Goal: Task Accomplishment & Management: Manage account settings

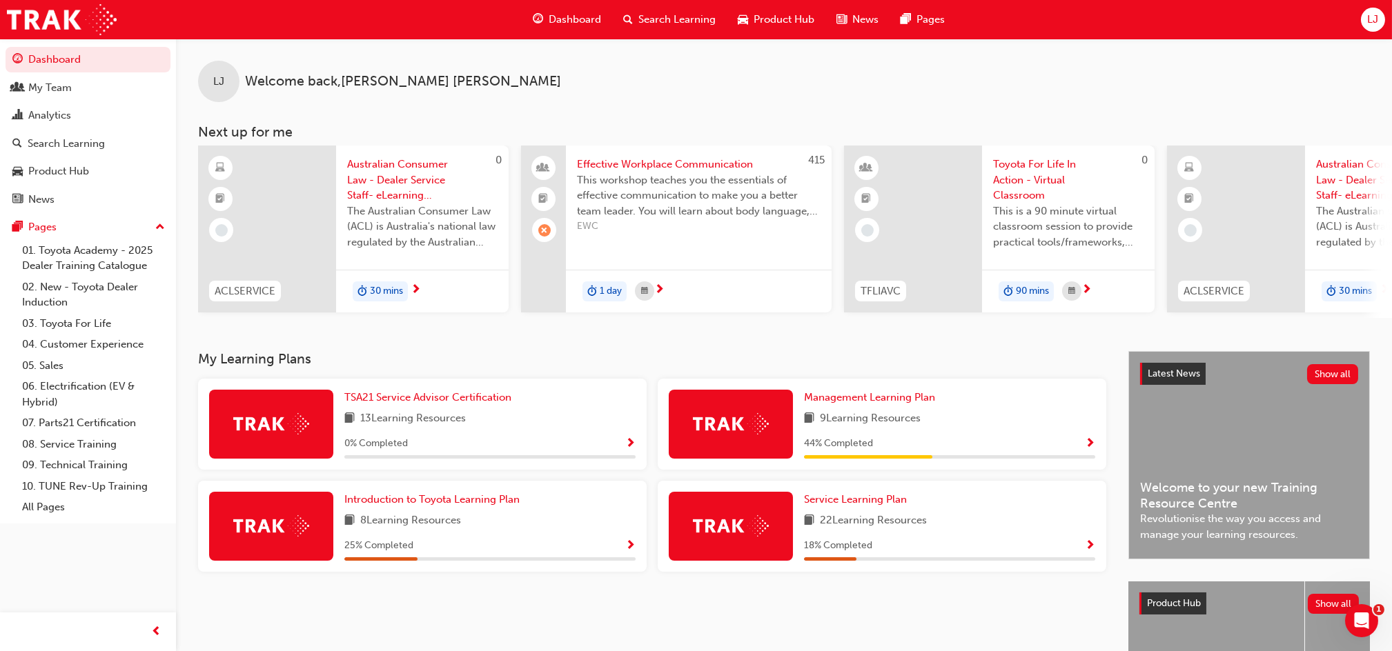
click at [677, 20] on span "Search Learning" at bounding box center [676, 20] width 77 height 16
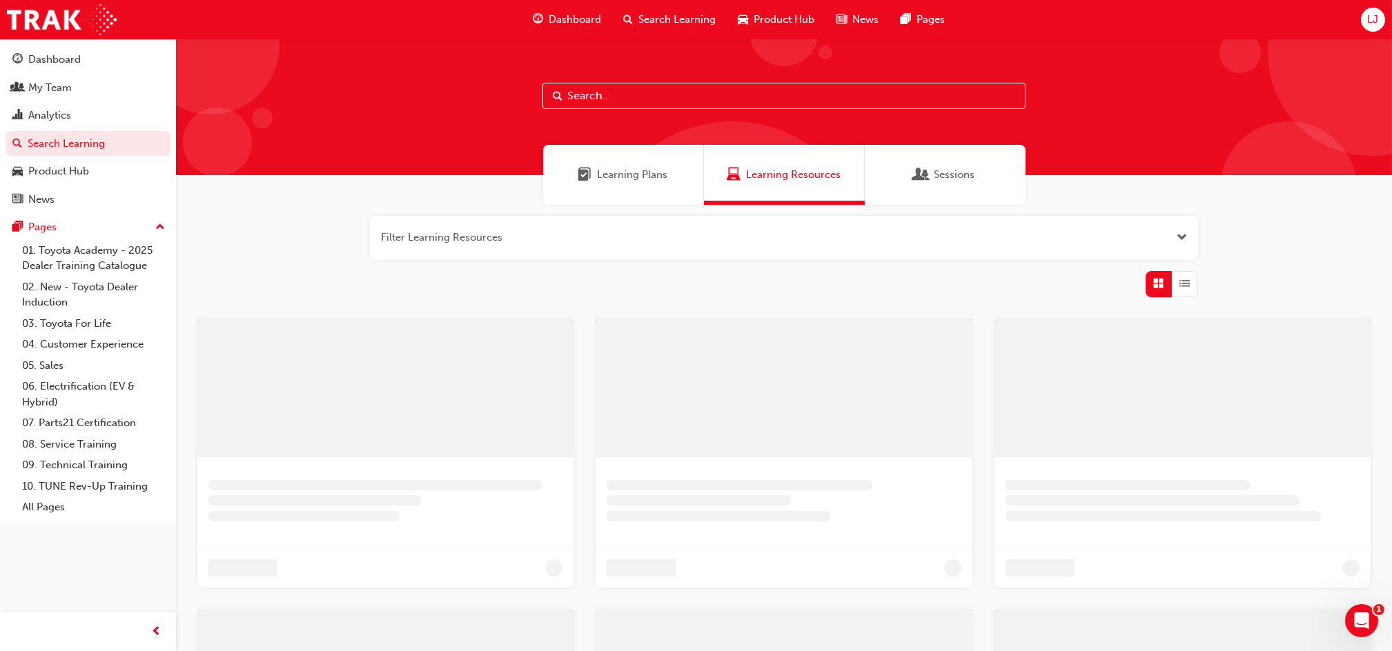
click at [615, 90] on input "text" at bounding box center [783, 96] width 483 height 26
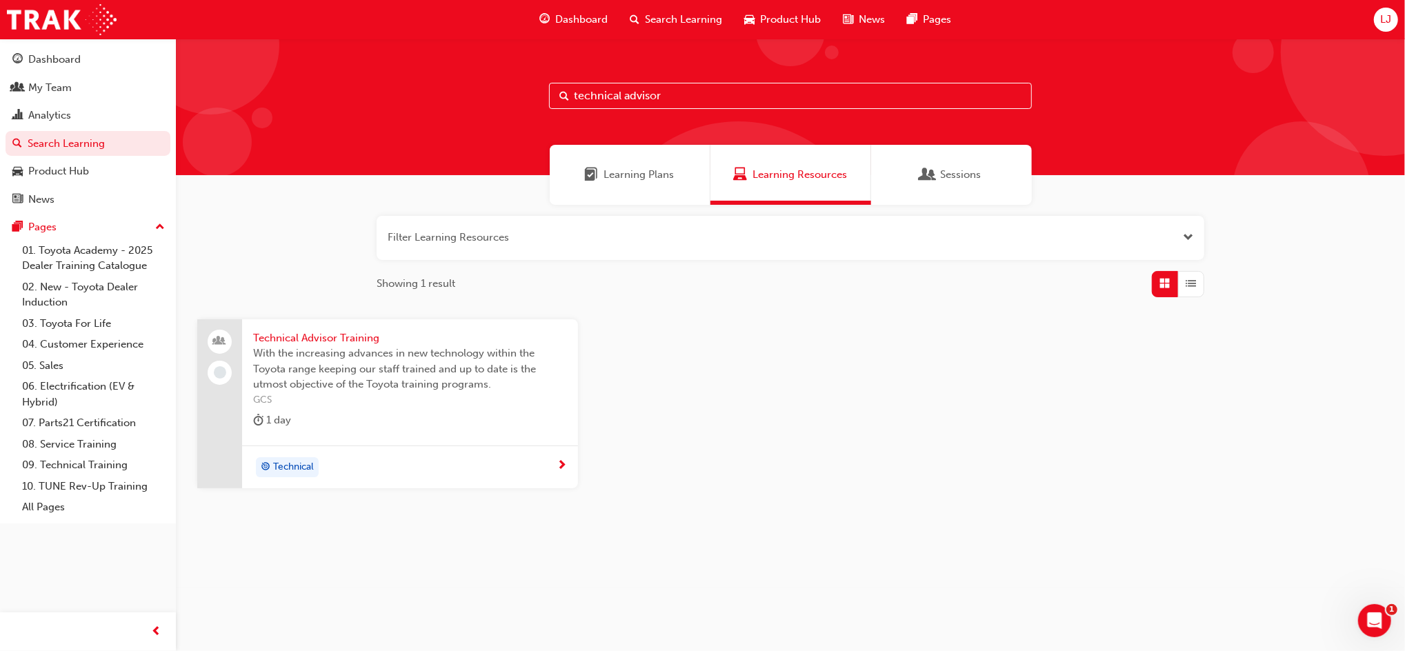
type input "technical advisor"
click at [330, 348] on span "With the increasing advances in new technology within the Toyota range keeping …" at bounding box center [410, 369] width 314 height 47
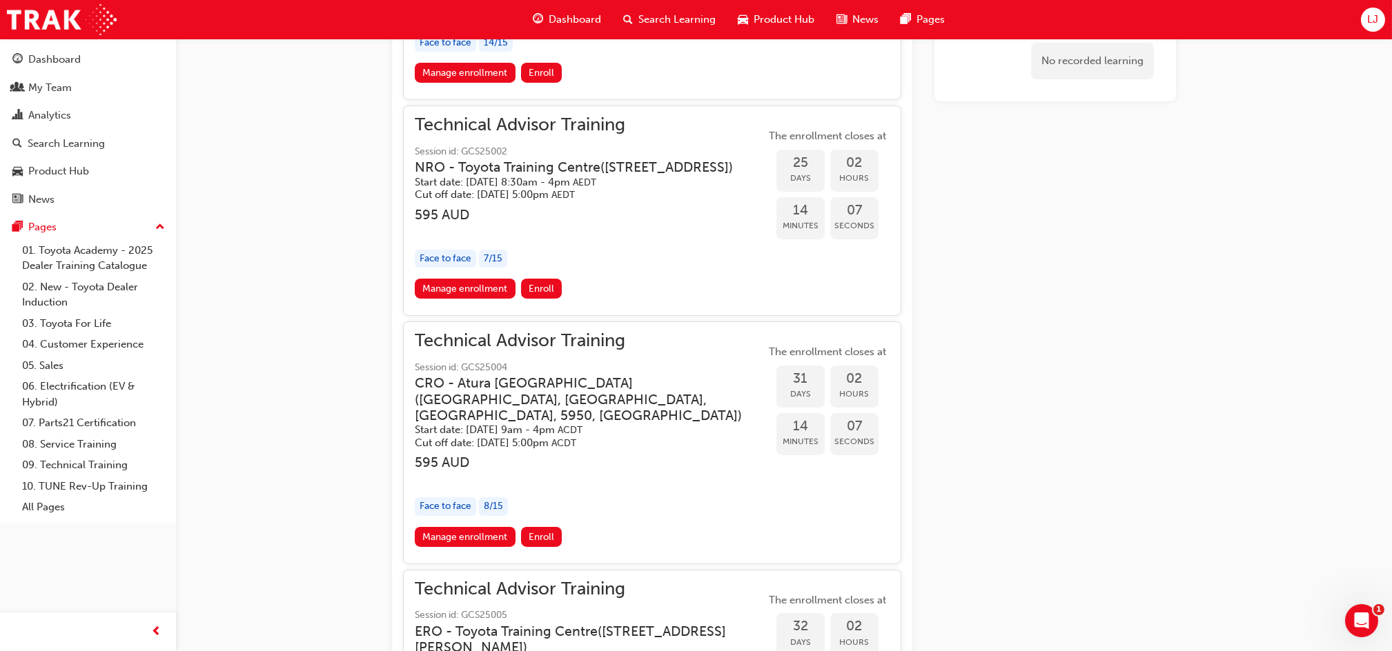
scroll to position [1258, 0]
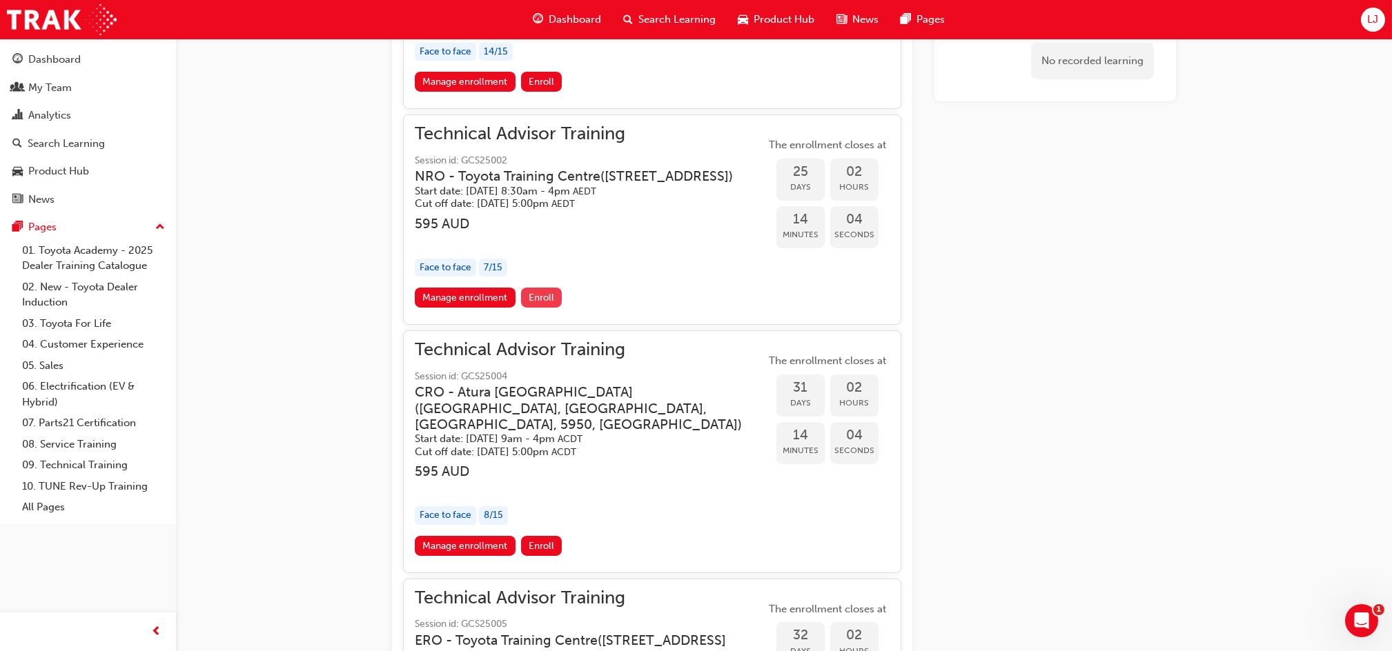
click at [542, 304] on span "Enroll" at bounding box center [541, 298] width 26 height 12
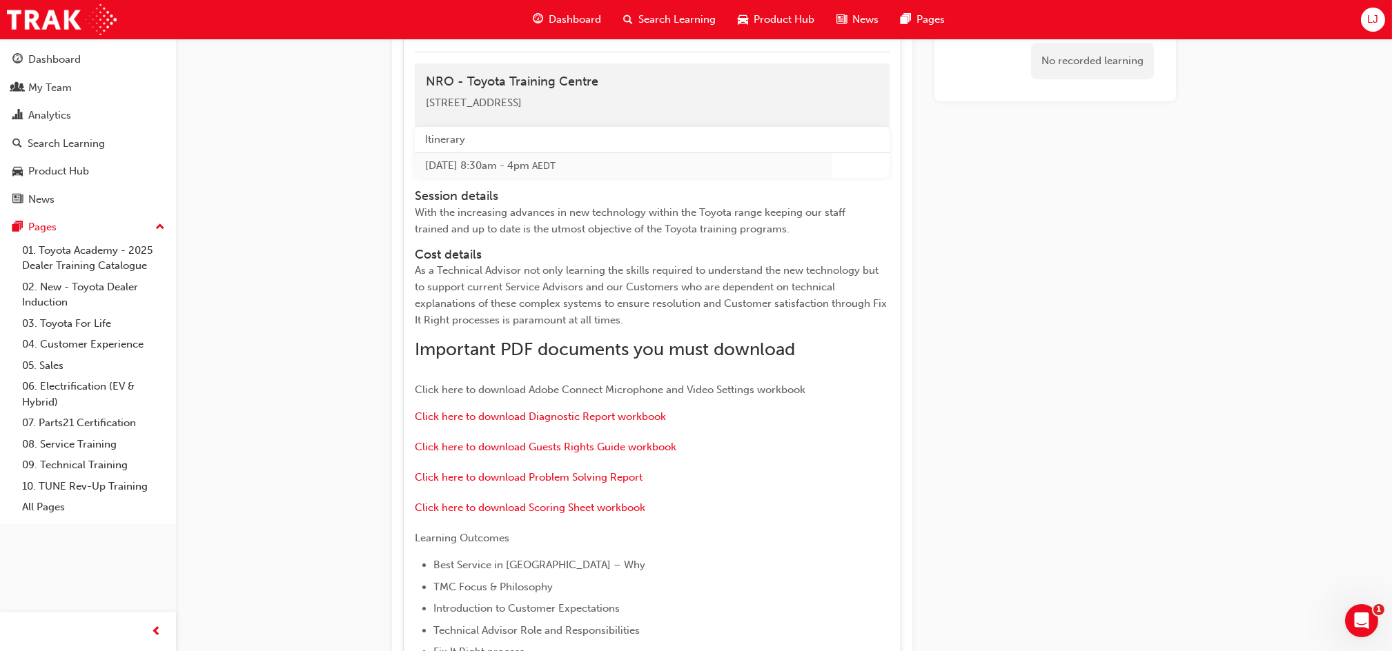
scroll to position [1608, 0]
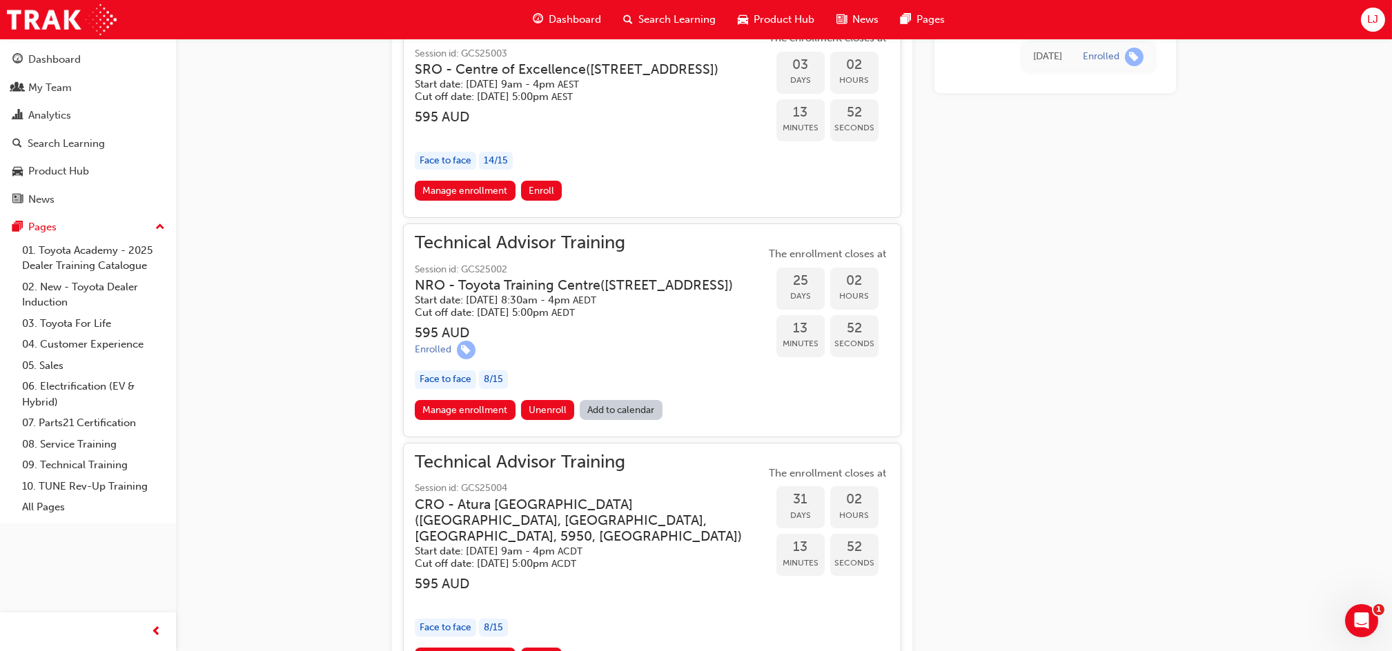
scroll to position [1196, 0]
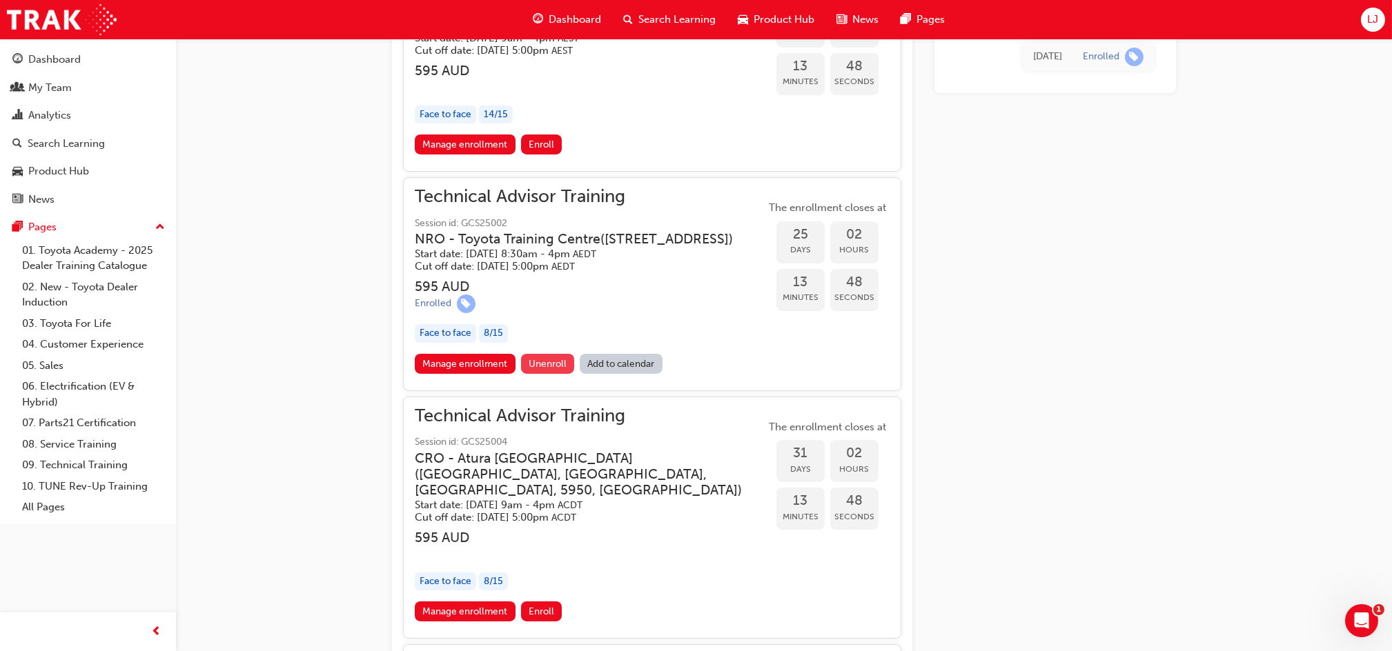
click at [533, 370] on span "Unenroll" at bounding box center [547, 364] width 38 height 12
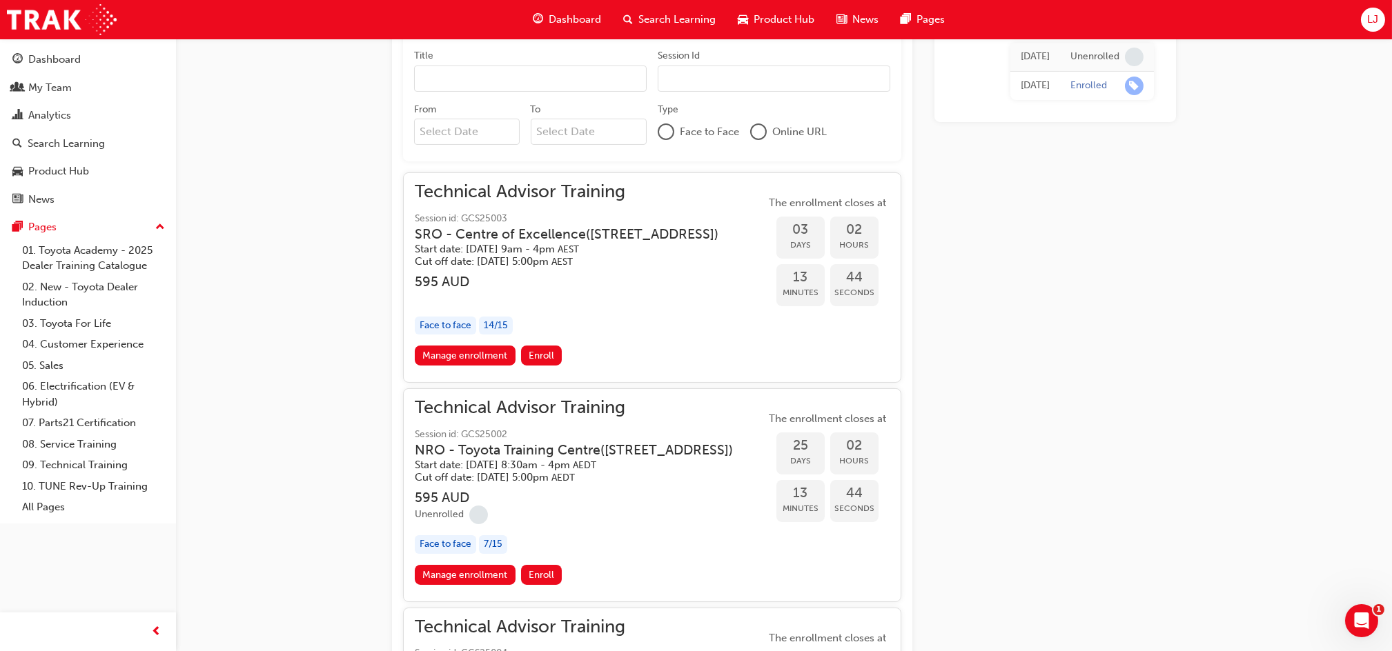
scroll to position [1074, 0]
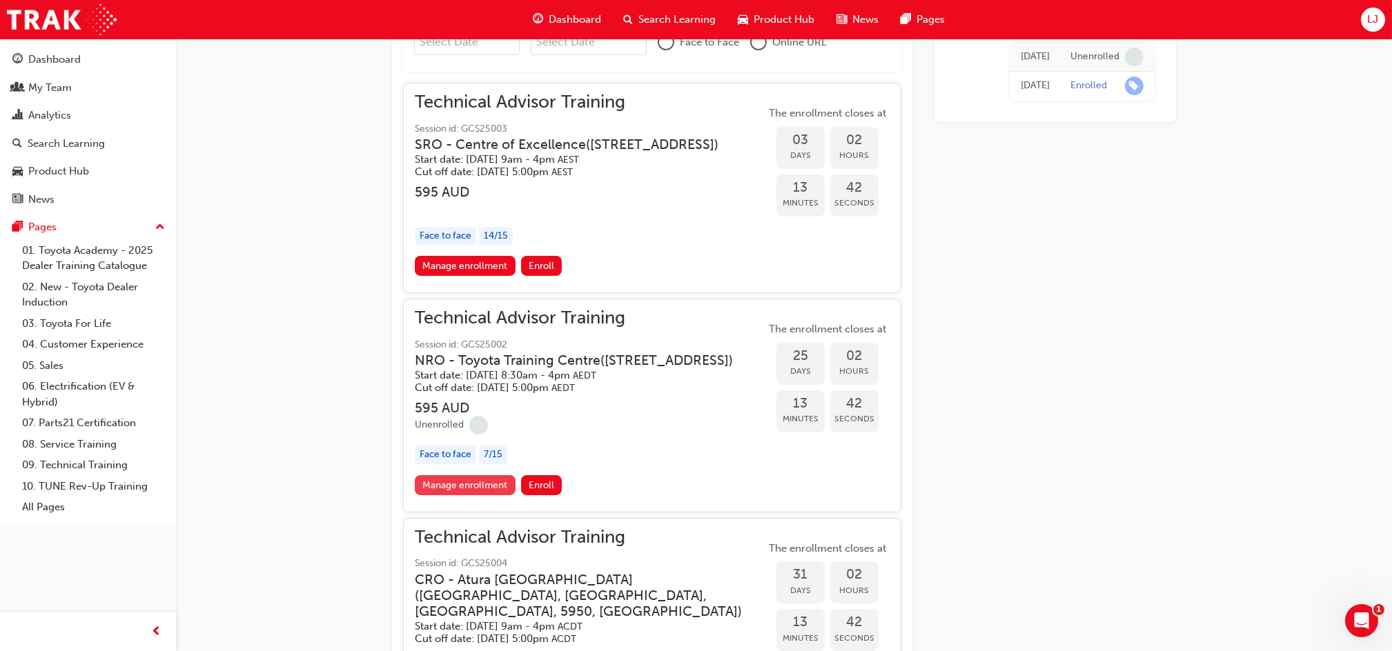
click at [456, 495] on link "Manage enrollment" at bounding box center [465, 485] width 101 height 20
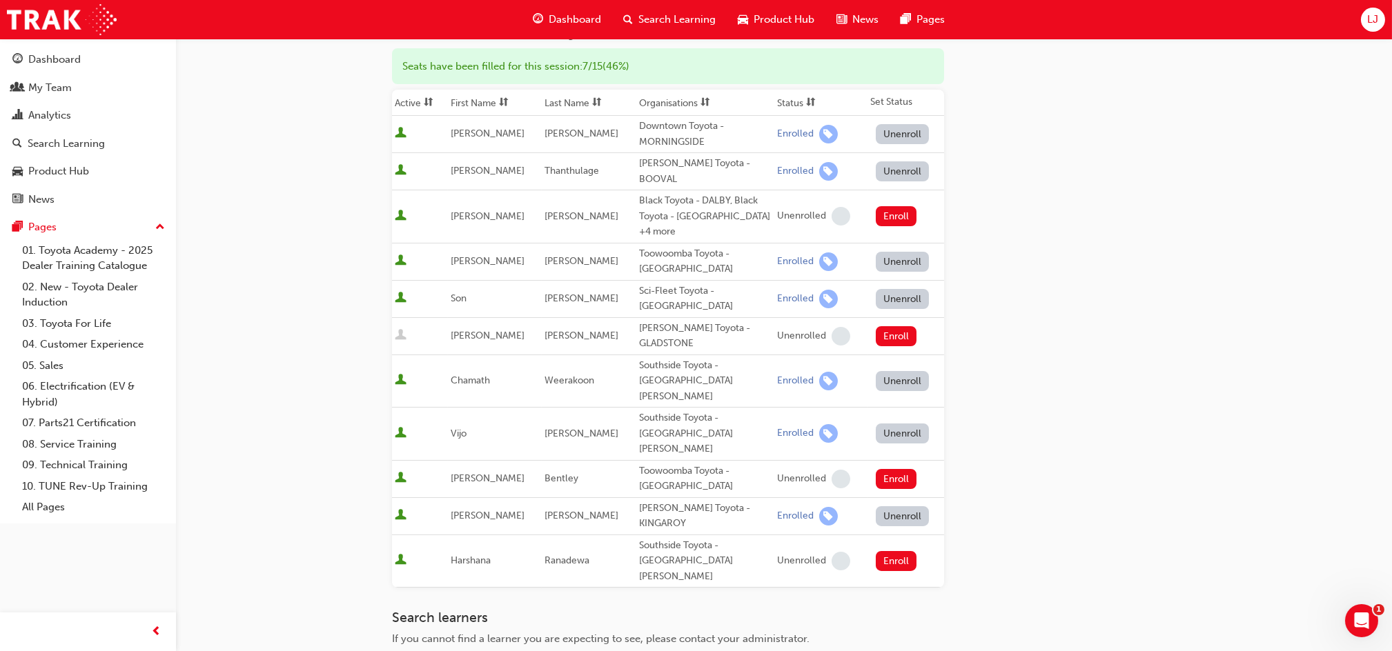
scroll to position [184, 0]
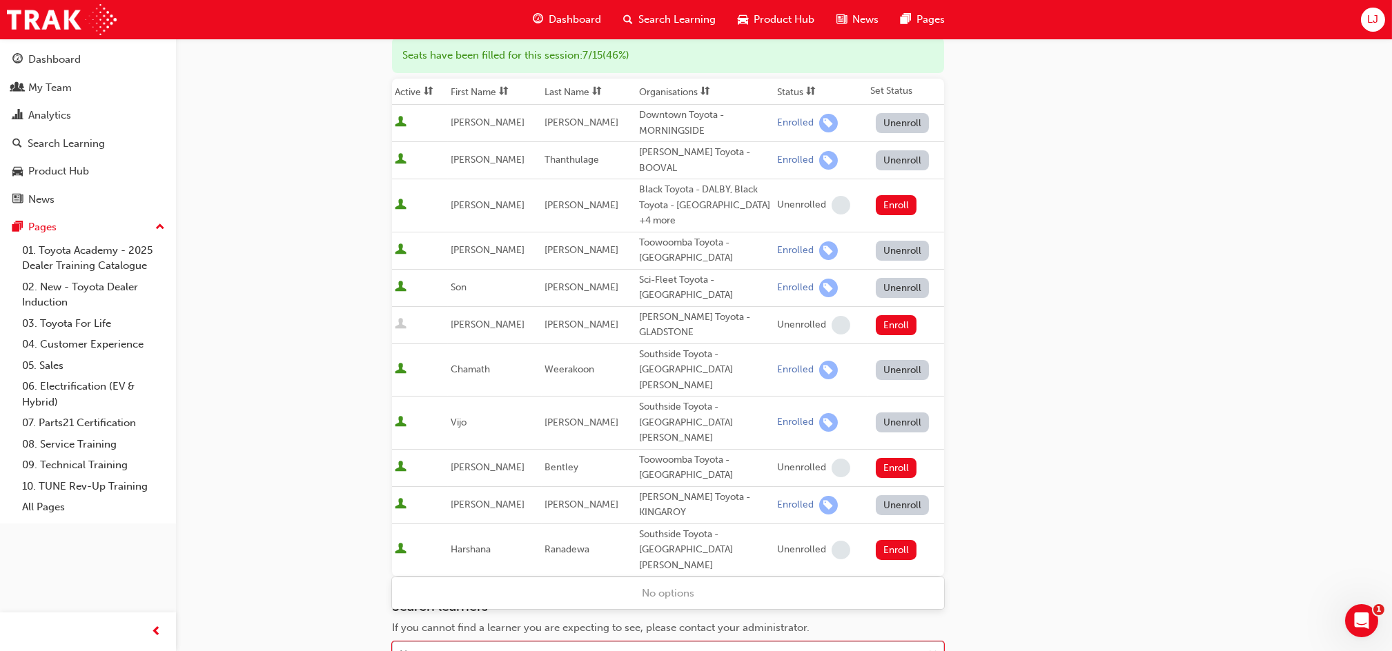
click at [539, 643] on div "Name" at bounding box center [658, 655] width 530 height 24
type input "jacob"
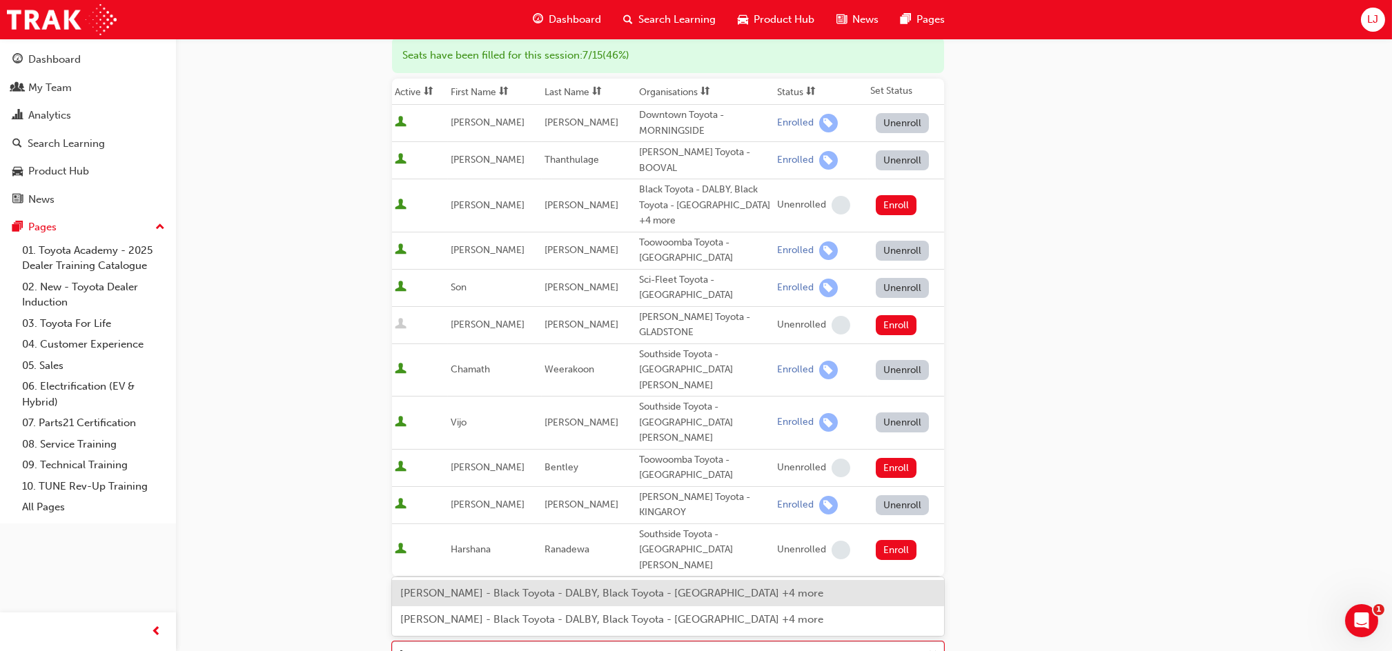
click at [535, 589] on span "Jacob Gould - Black Toyota - DALBY, Black Toyota - ROMA +4 more" at bounding box center [611, 593] width 423 height 12
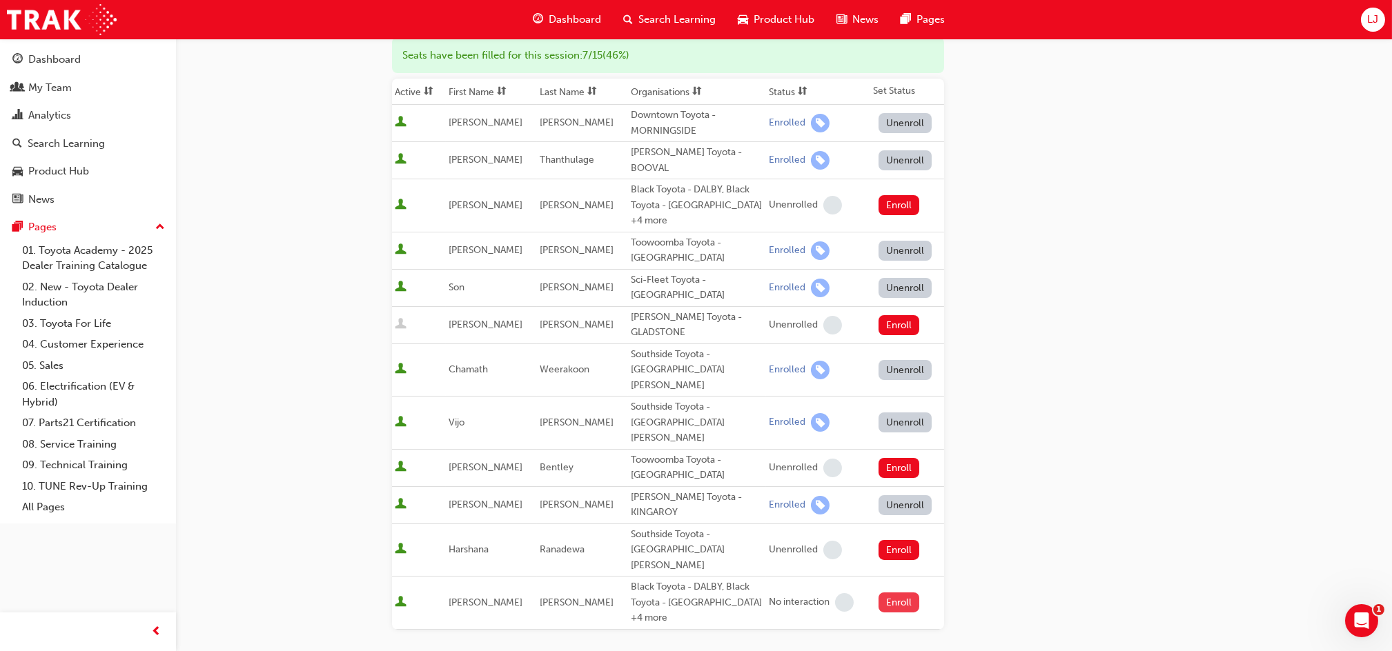
click at [903, 593] on button "Enroll" at bounding box center [898, 603] width 41 height 20
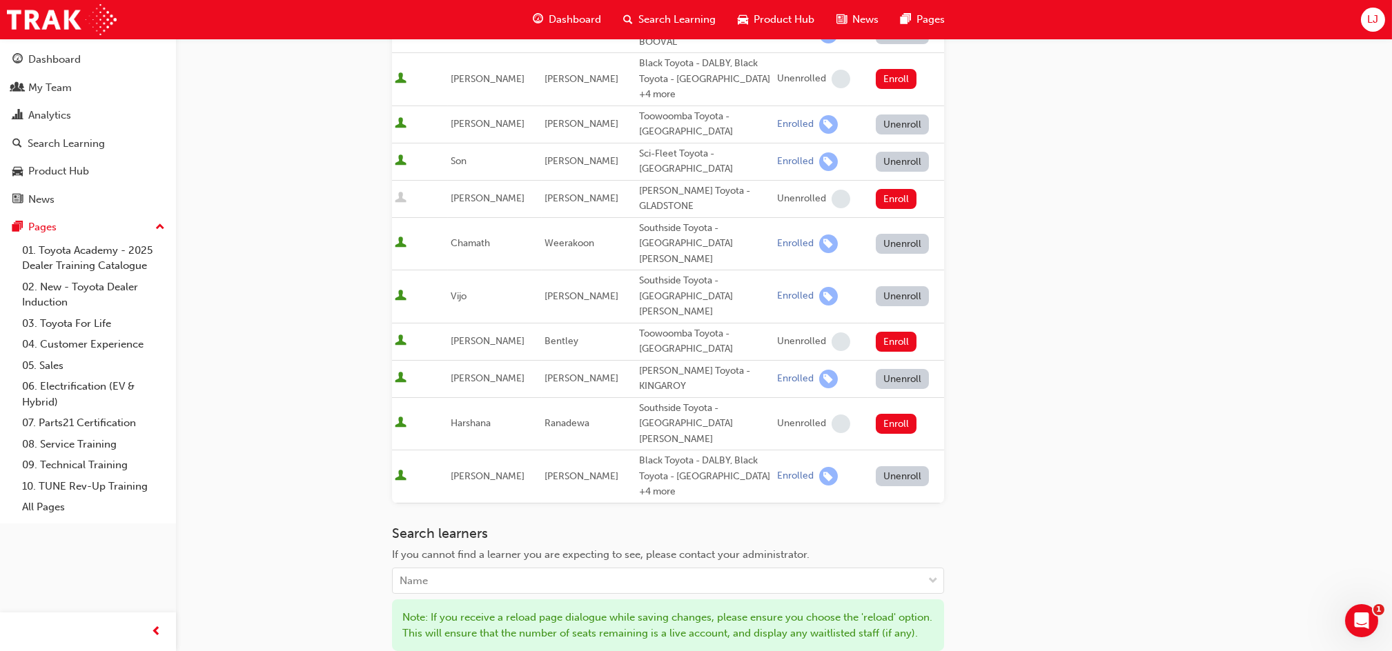
scroll to position [368, 0]
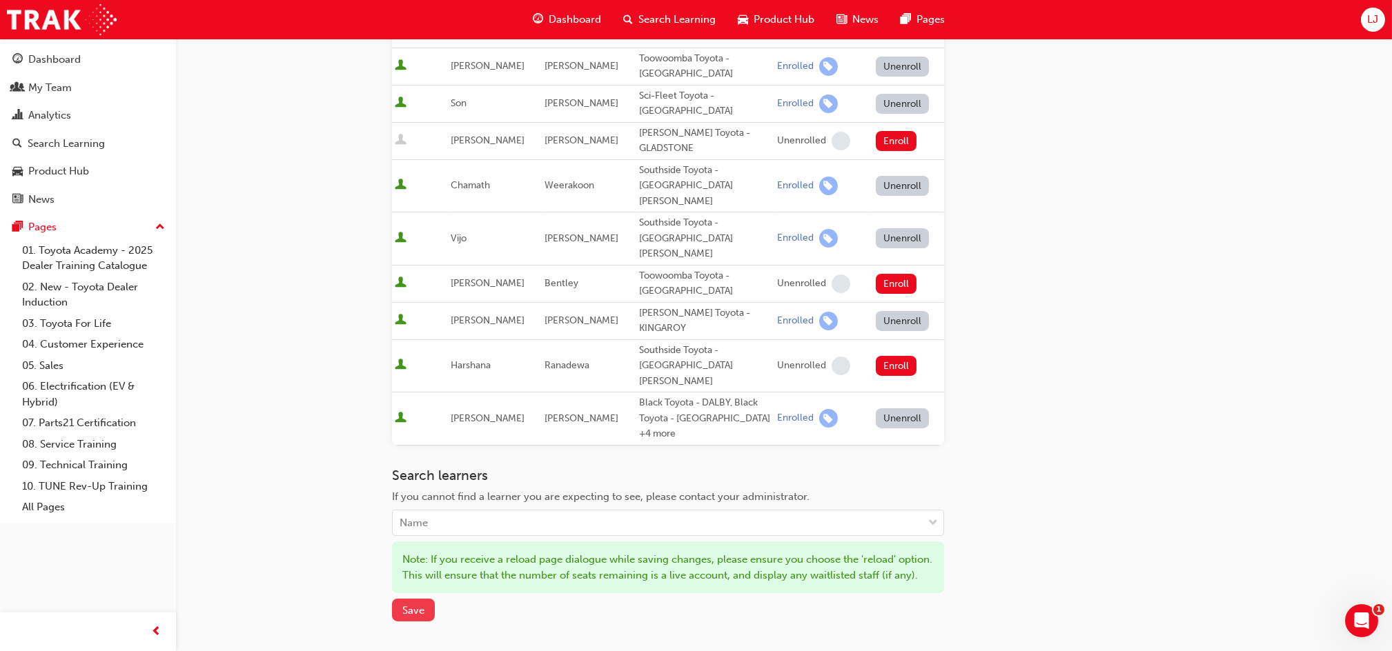
click at [415, 604] on span "Save" at bounding box center [413, 610] width 22 height 12
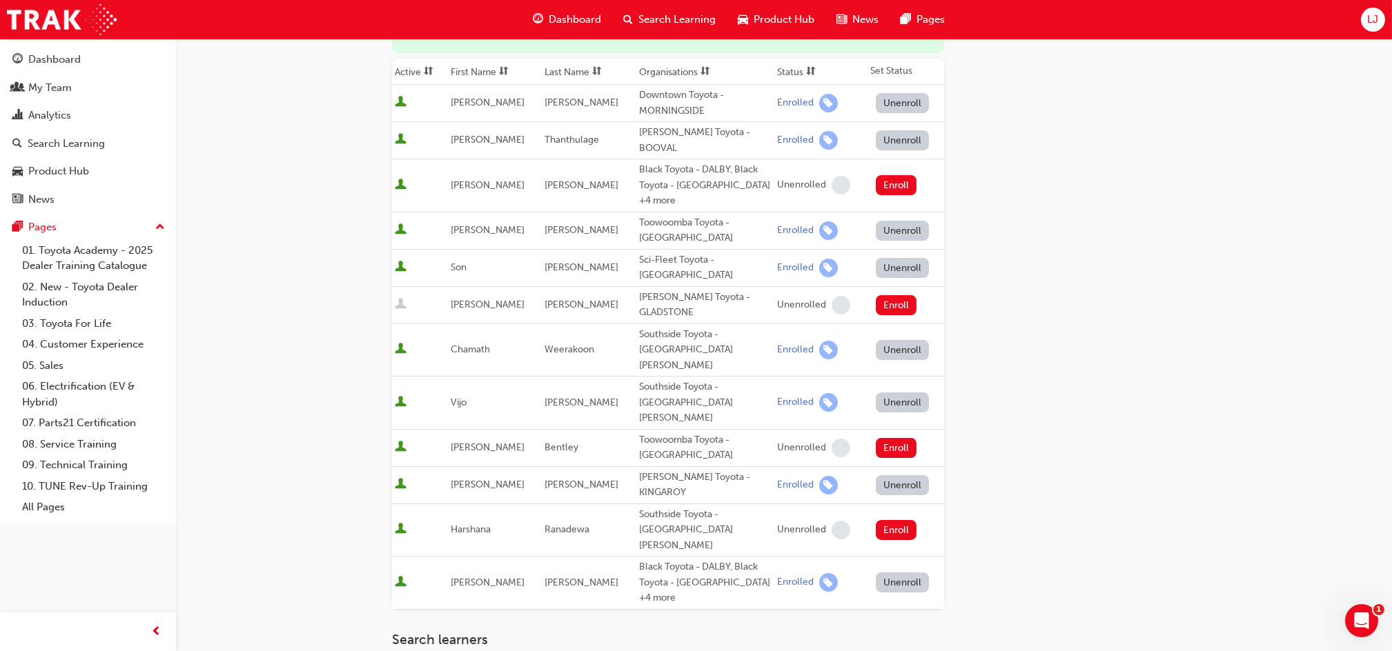
scroll to position [0, 0]
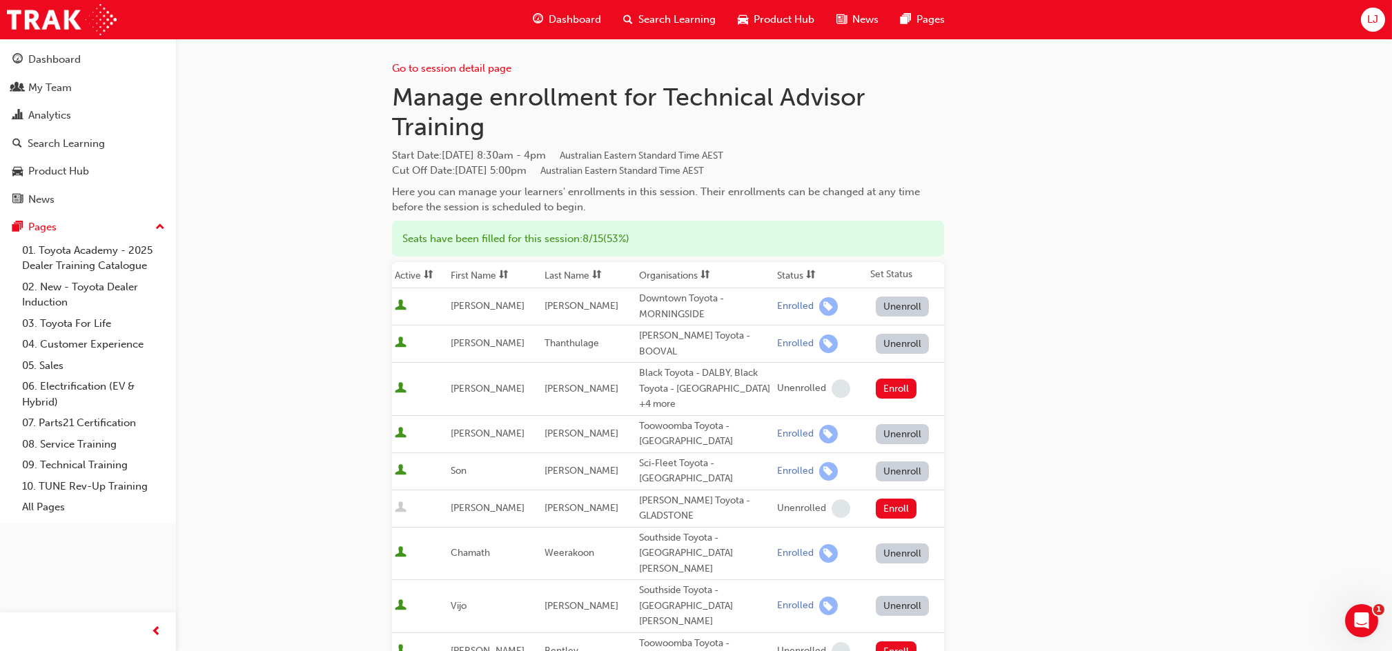
click at [677, 19] on span "Search Learning" at bounding box center [676, 20] width 77 height 16
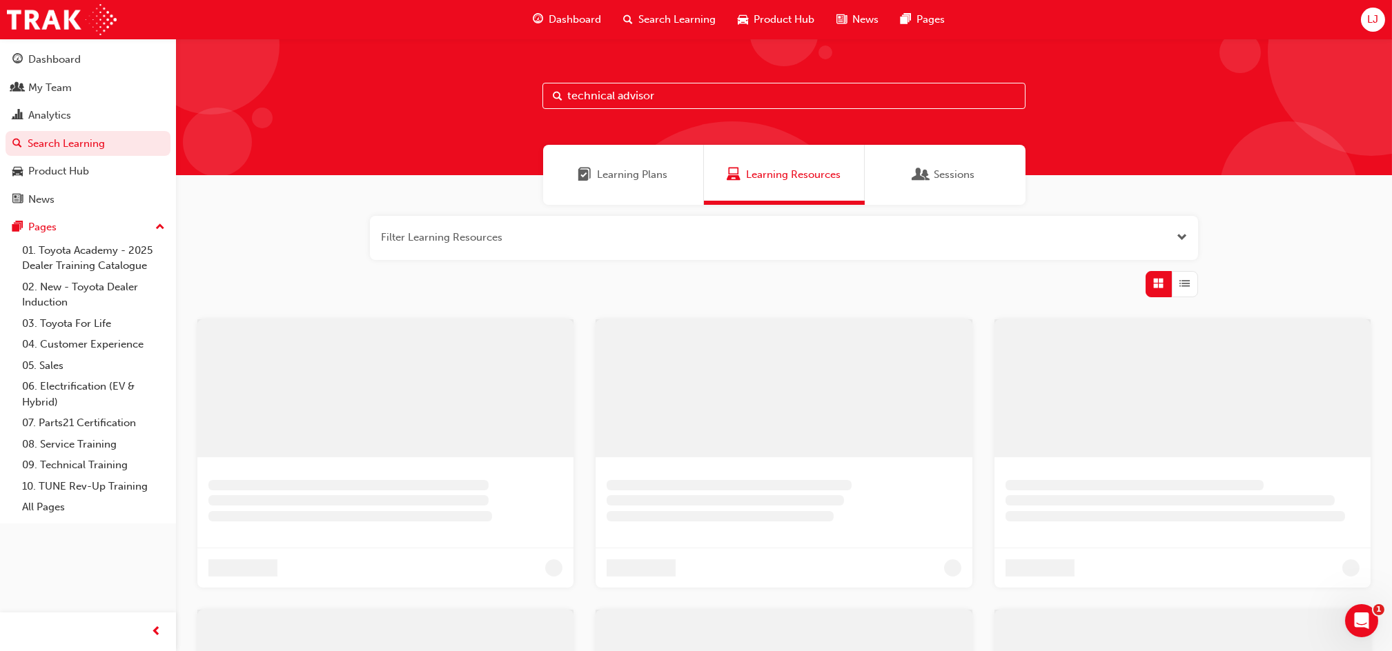
click at [597, 99] on input "technical advisor" at bounding box center [783, 96] width 483 height 26
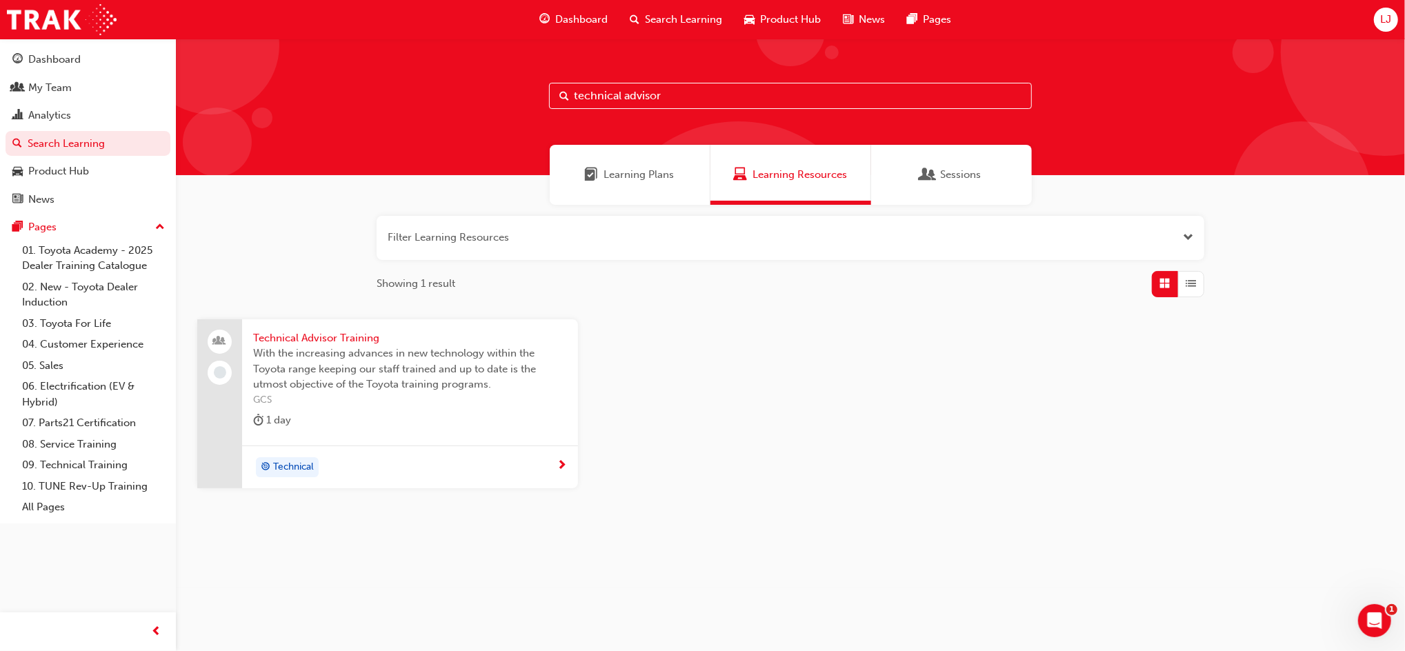
drag, startPoint x: 675, startPoint y: 99, endPoint x: 457, endPoint y: 135, distance: 221.5
click at [457, 135] on div "technical advisor" at bounding box center [790, 107] width 1229 height 137
type input "workshop control"
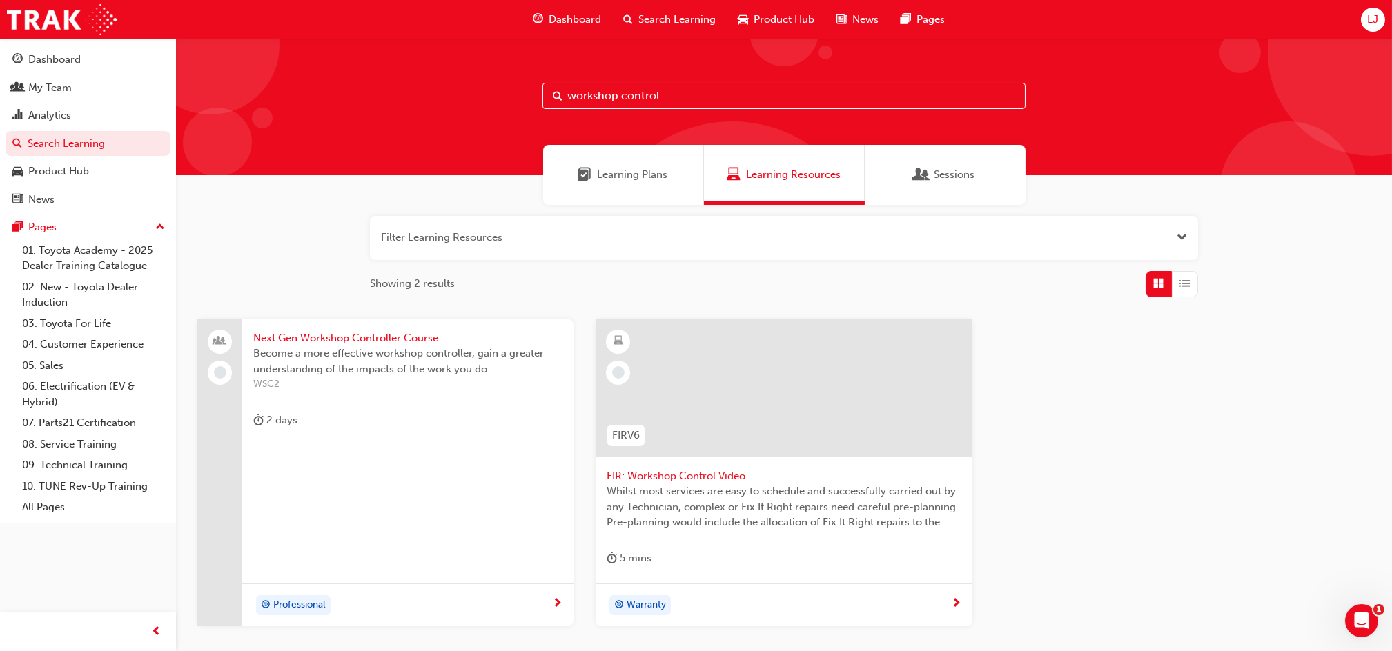
scroll to position [92, 0]
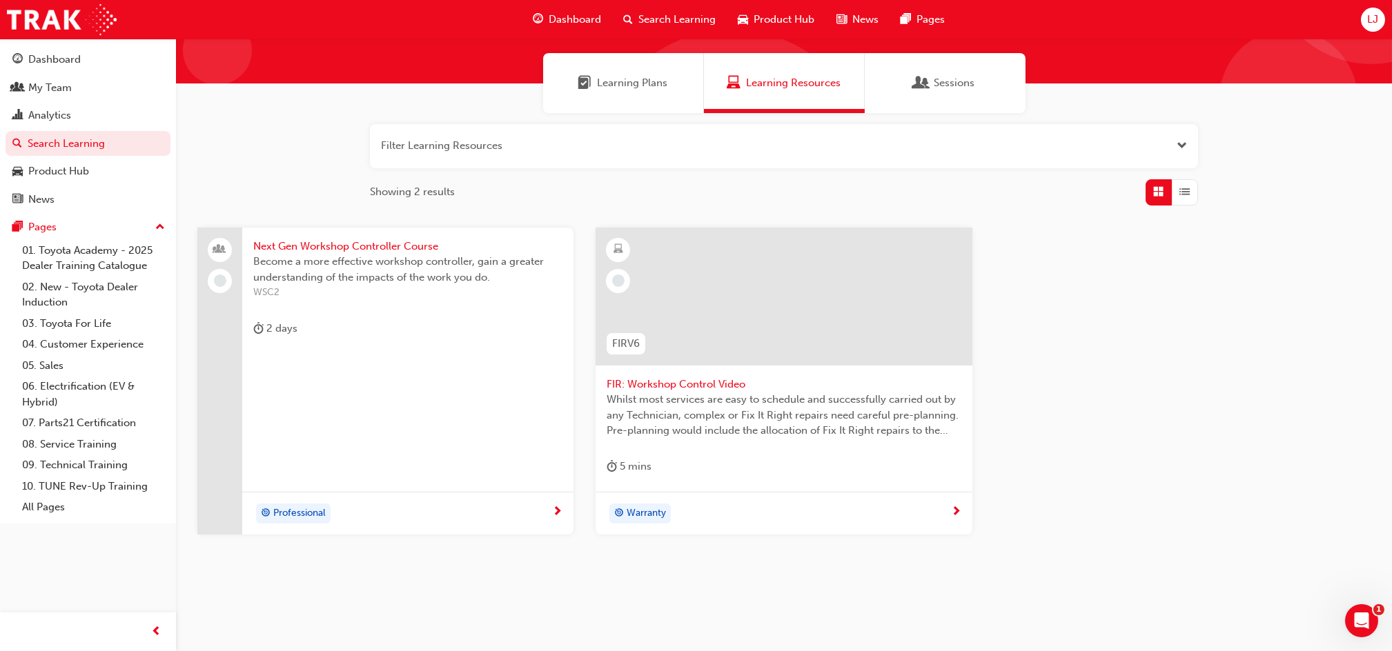
click at [484, 390] on div "Next Gen Workshop Controller Course Become a more effective workshop controller…" at bounding box center [407, 382] width 331 height 308
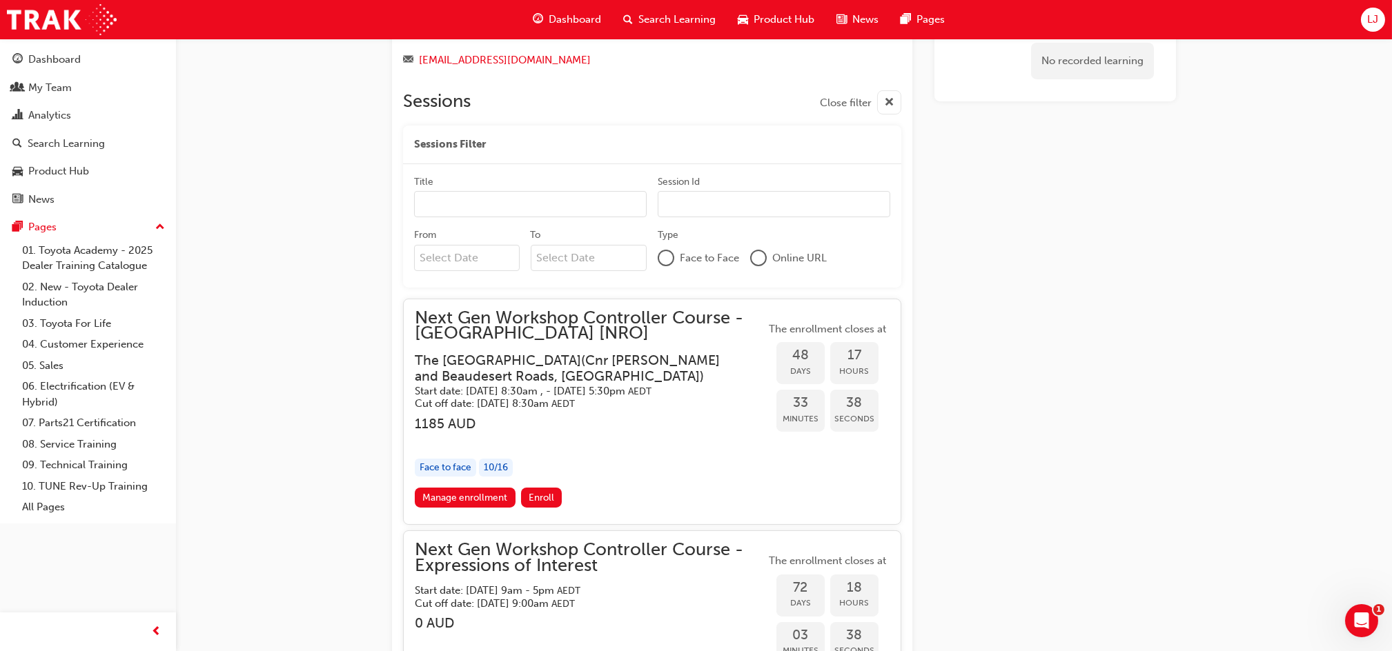
scroll to position [1083, 0]
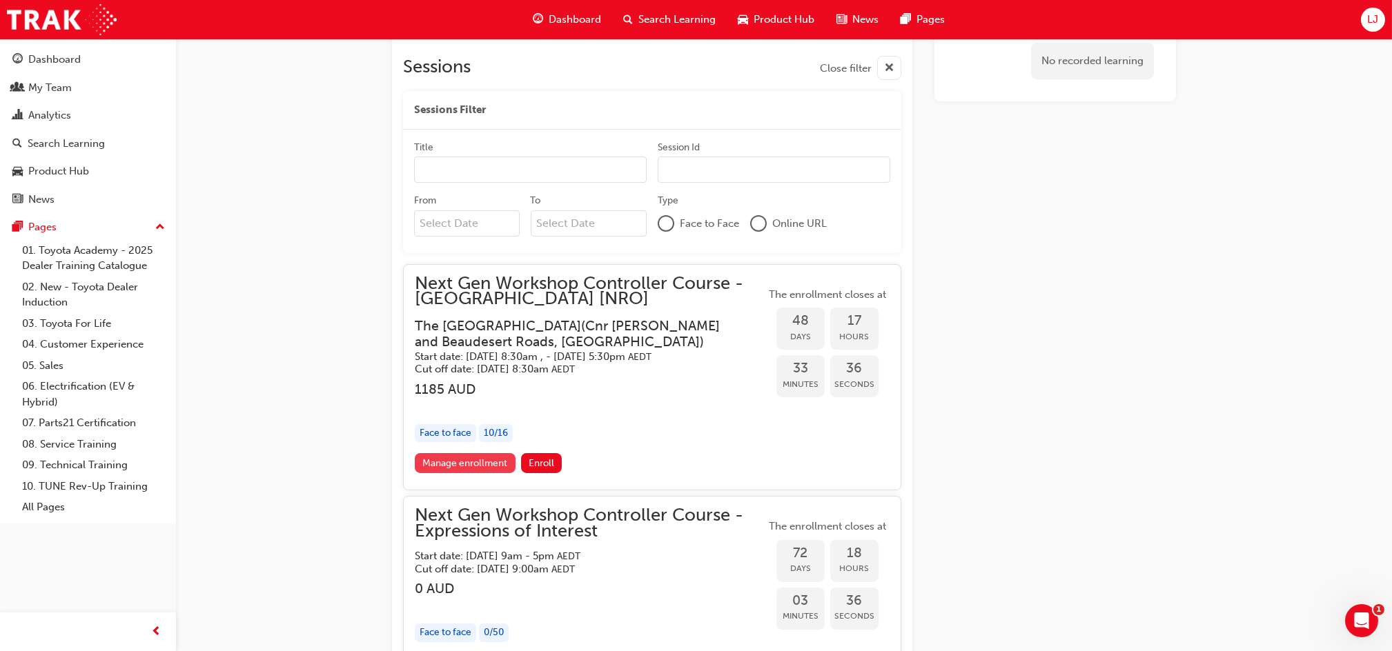
click at [471, 471] on link "Manage enrollment" at bounding box center [465, 463] width 101 height 20
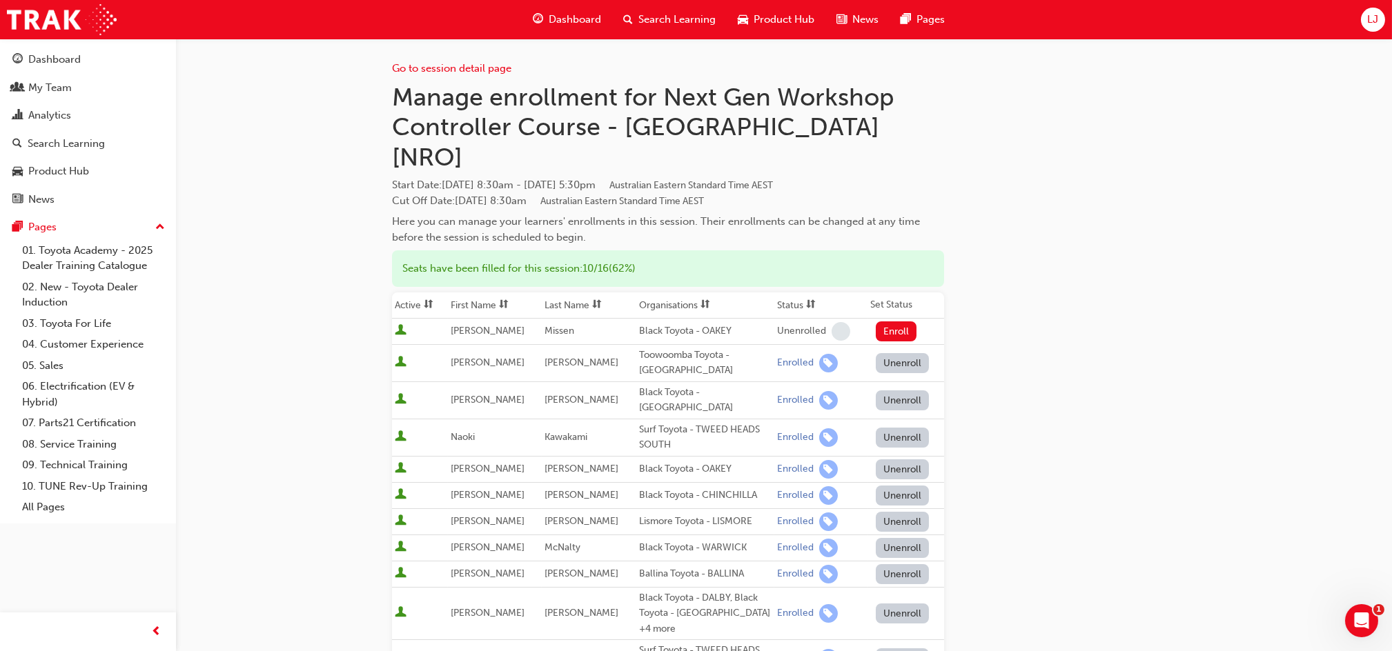
click at [1016, 181] on div "Go to session detail page Manage enrollment for Next Gen Workshop Controller Co…" at bounding box center [784, 490] width 784 height 902
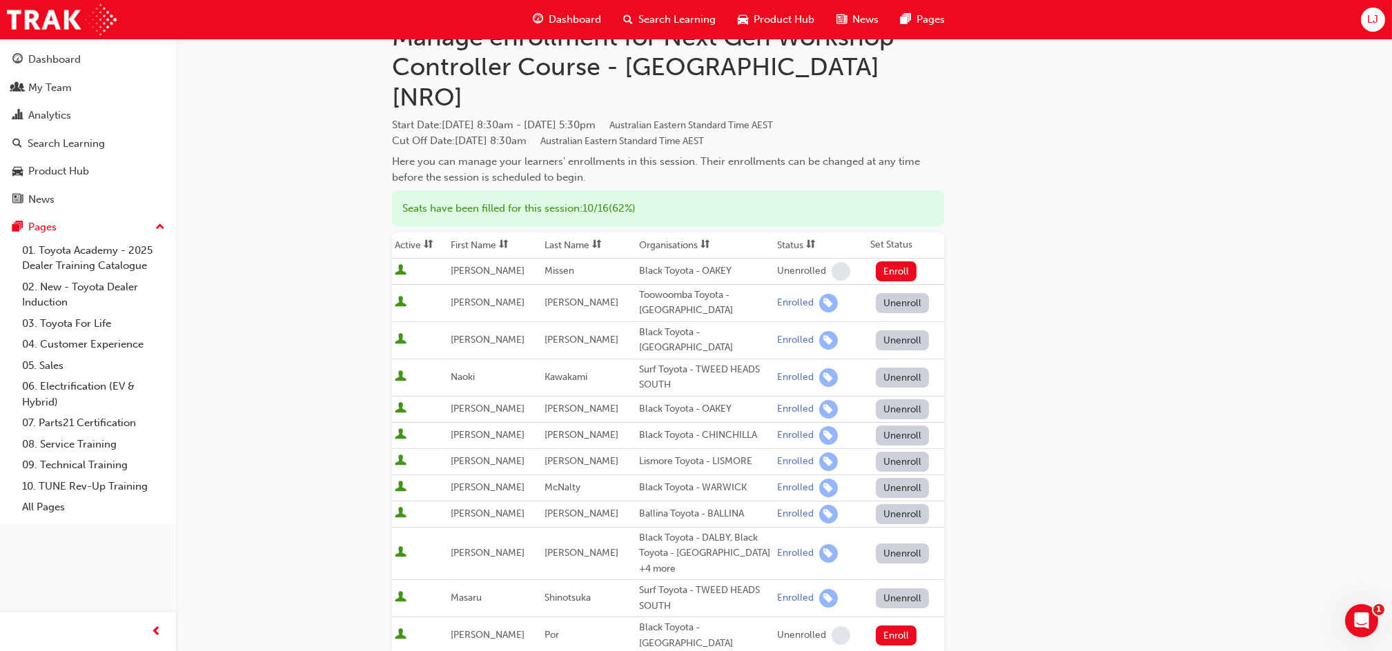
scroll to position [92, 0]
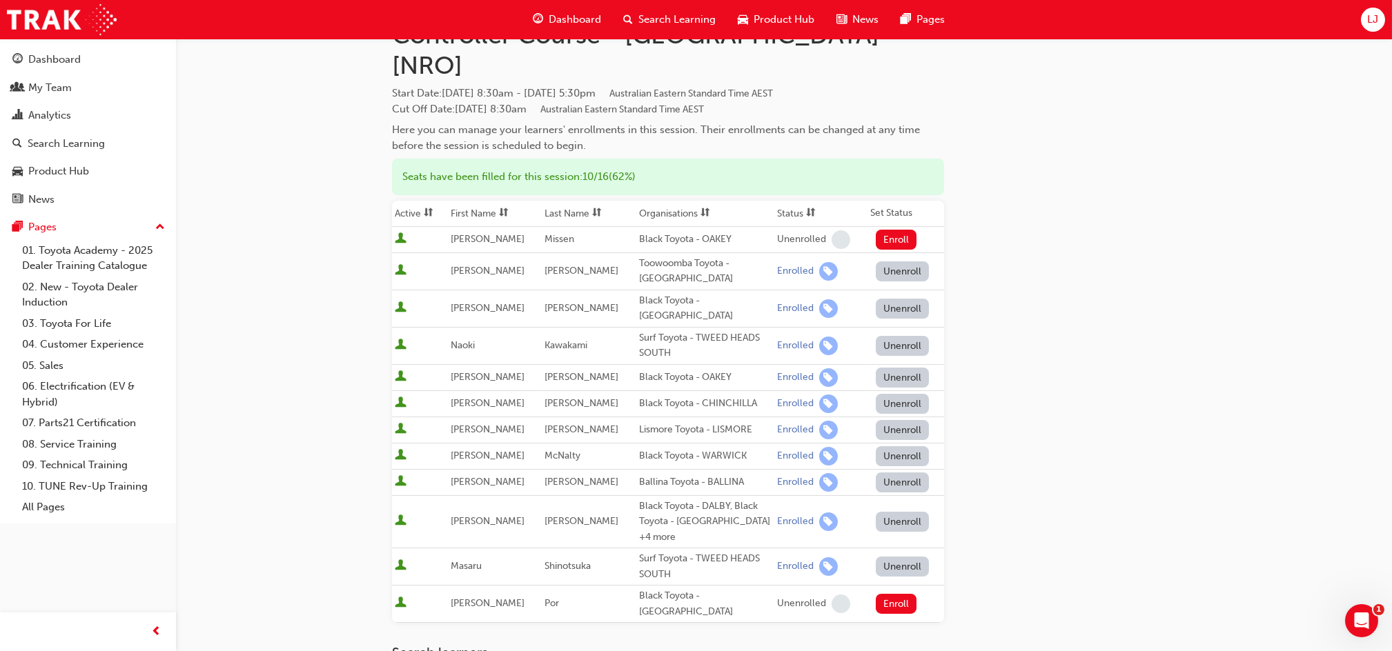
click at [397, 370] on span "User is active" at bounding box center [401, 377] width 12 height 14
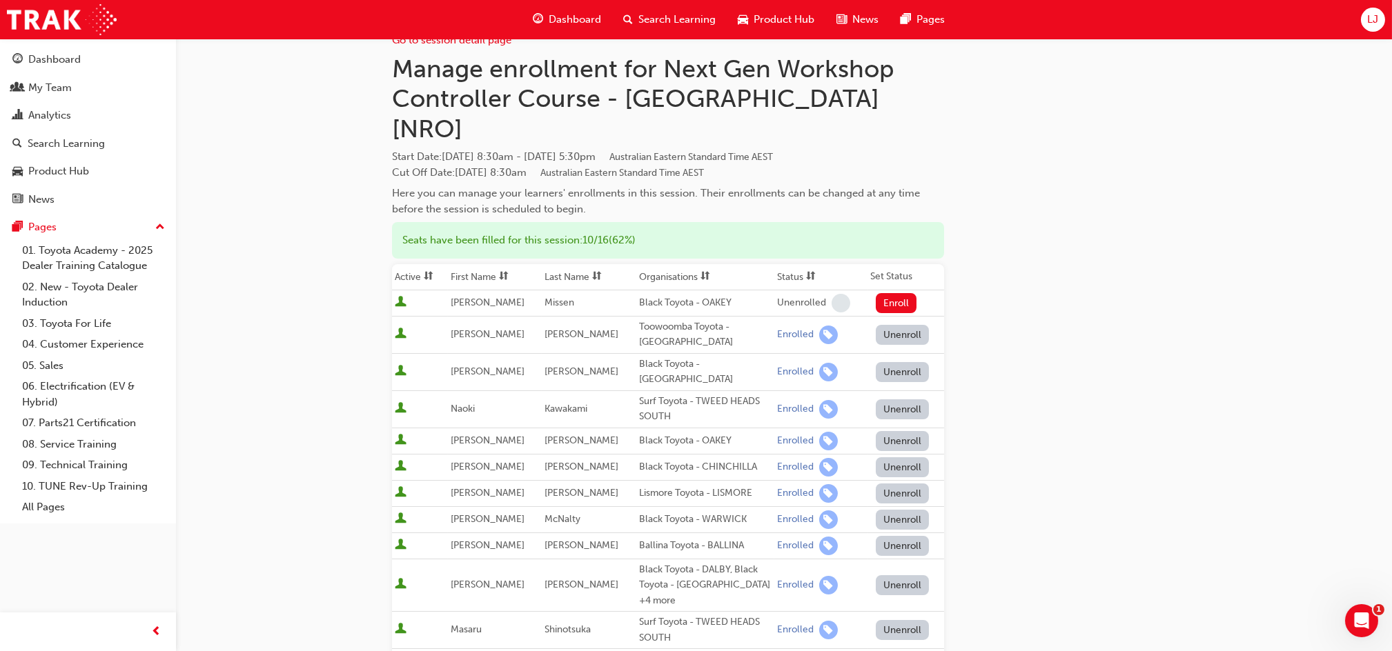
scroll to position [0, 0]
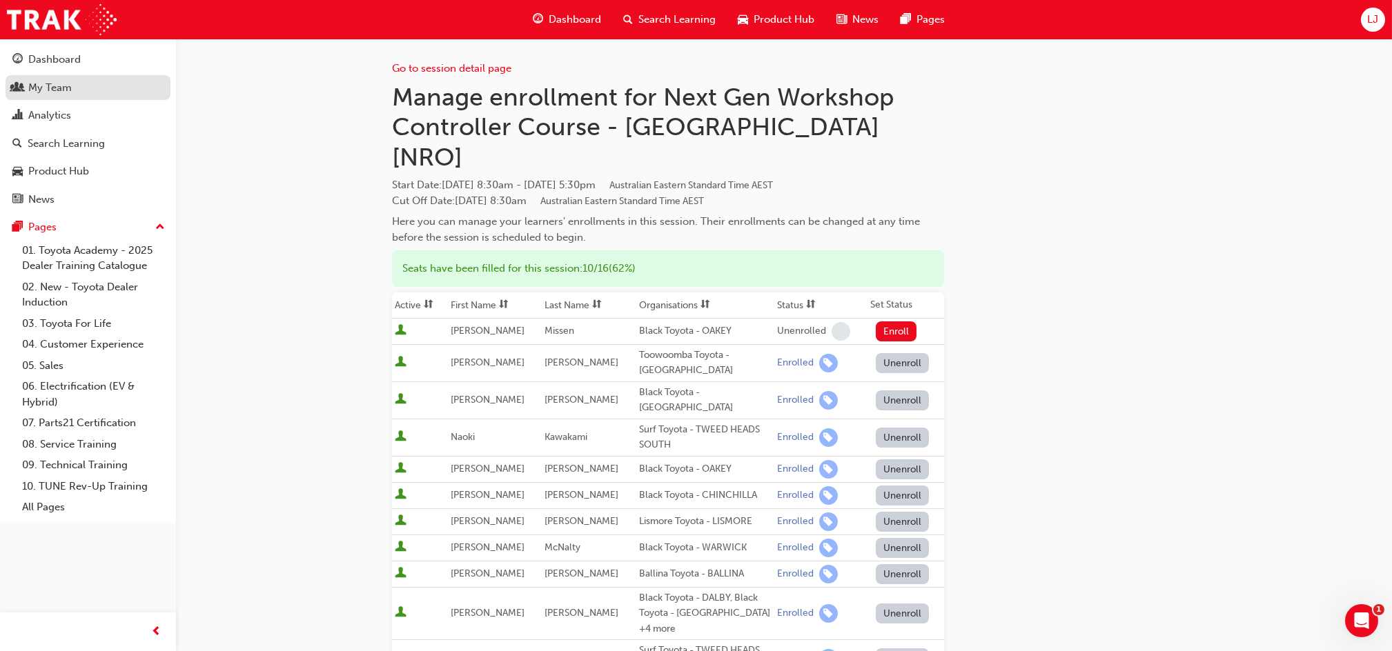
click at [61, 91] on div "My Team" at bounding box center [49, 88] width 43 height 16
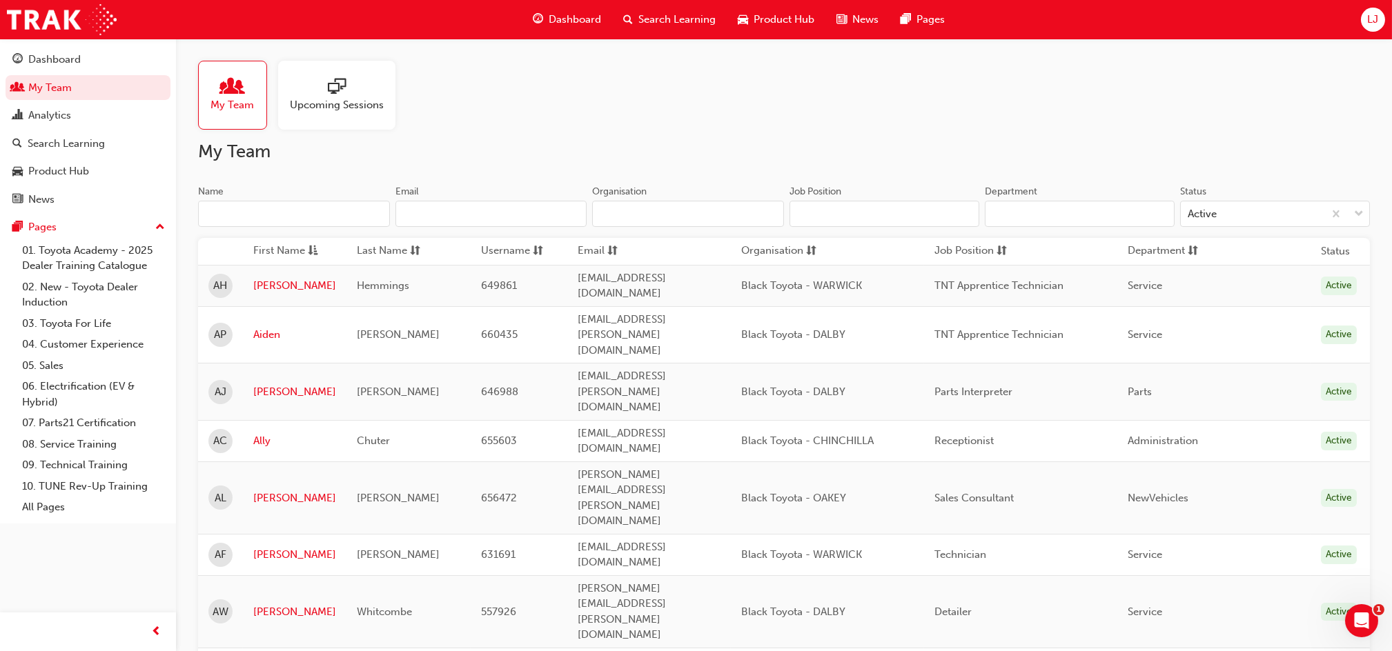
click at [327, 215] on input "Name" at bounding box center [294, 214] width 192 height 26
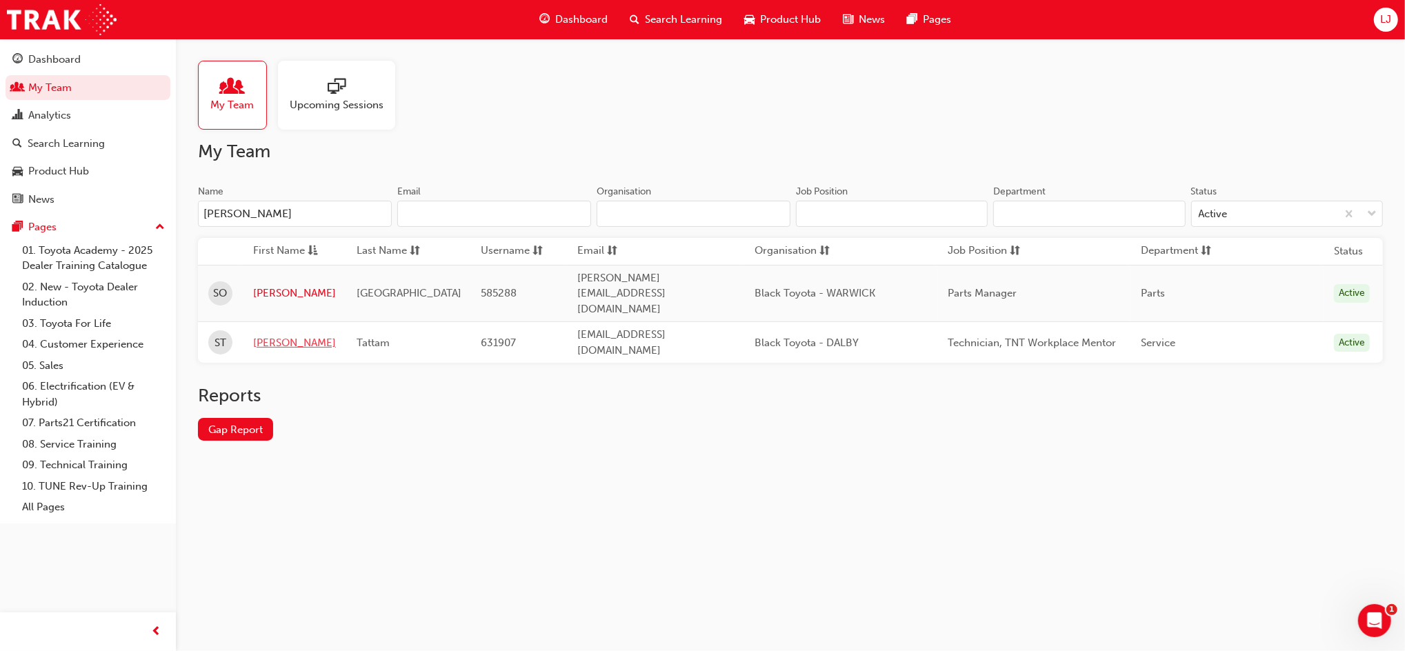
type input "steven"
click at [281, 335] on link "Steven" at bounding box center [294, 343] width 83 height 16
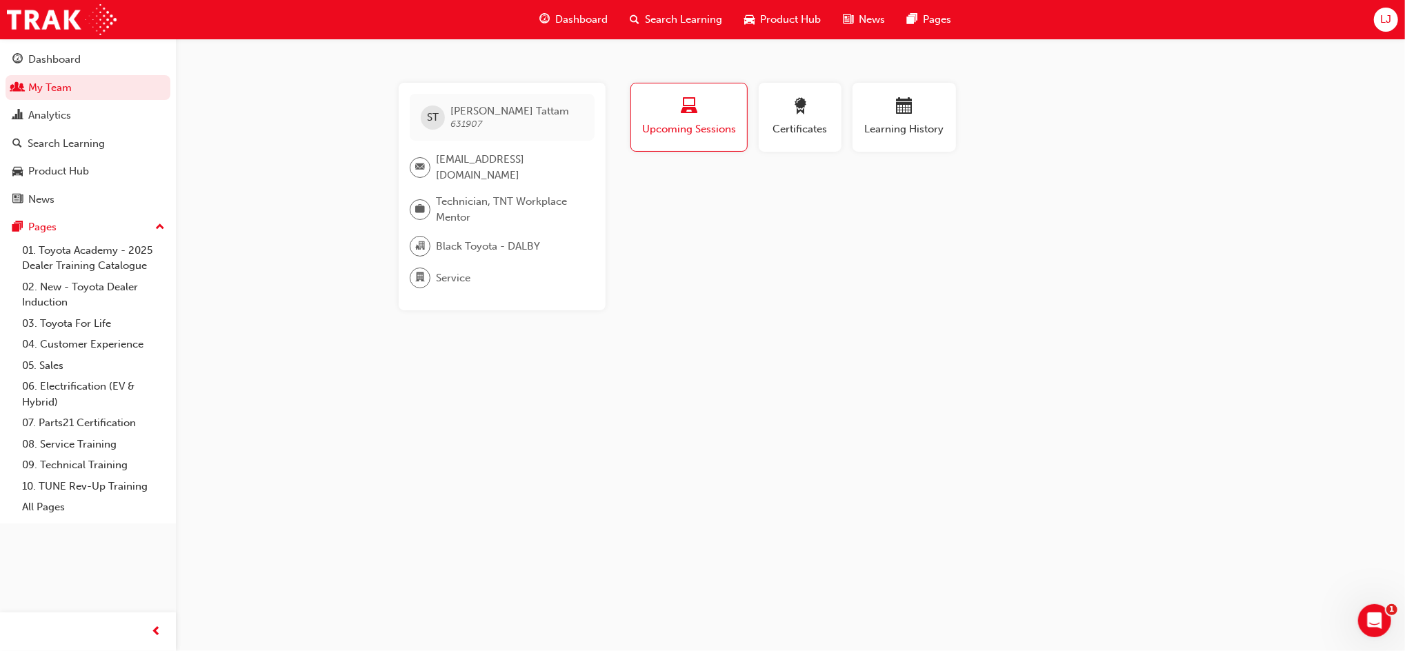
click at [726, 130] on span "Upcoming Sessions" at bounding box center [689, 129] width 95 height 16
click at [889, 140] on button "Learning History" at bounding box center [904, 117] width 103 height 69
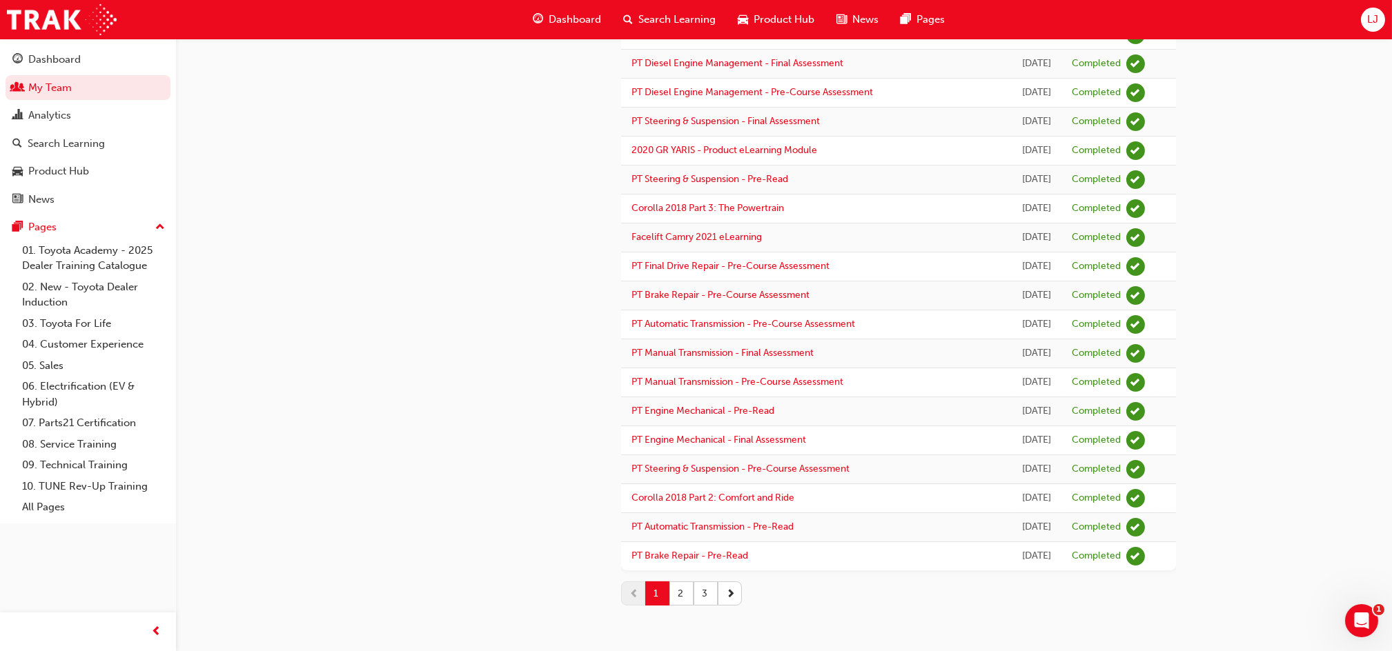
scroll to position [1637, 0]
click at [676, 592] on button "2" at bounding box center [681, 594] width 24 height 24
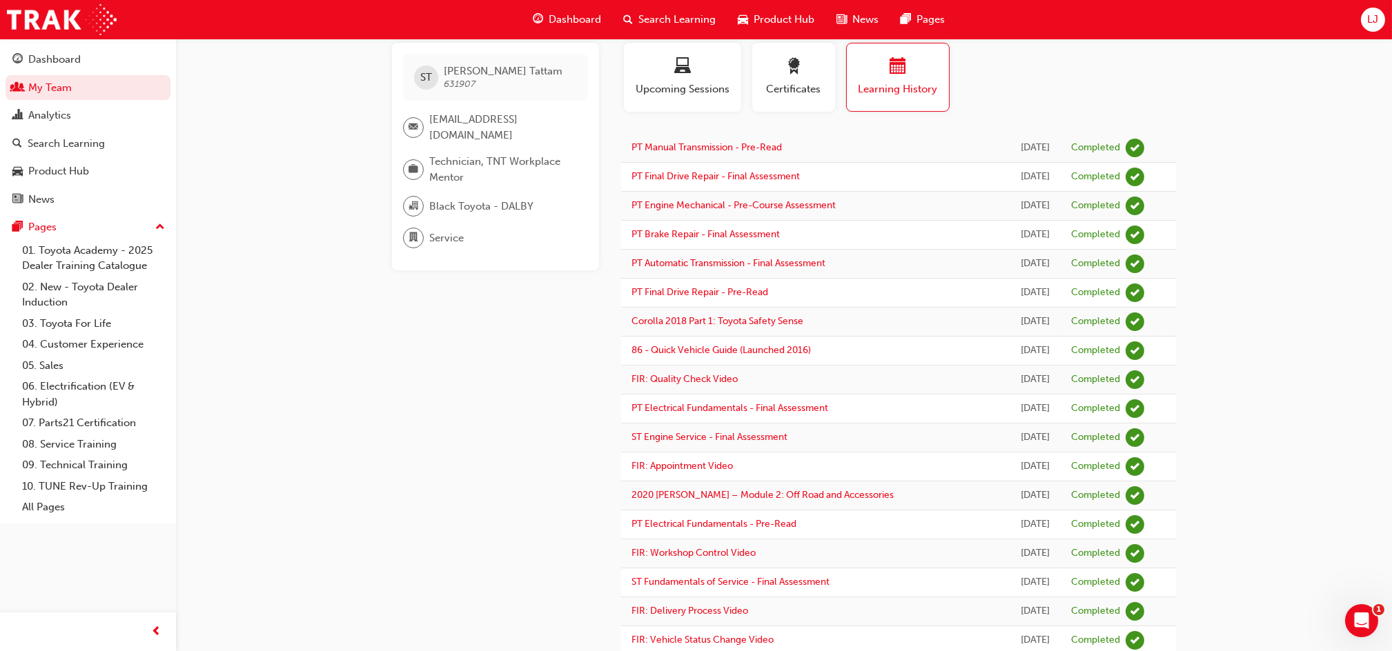
scroll to position [0, 0]
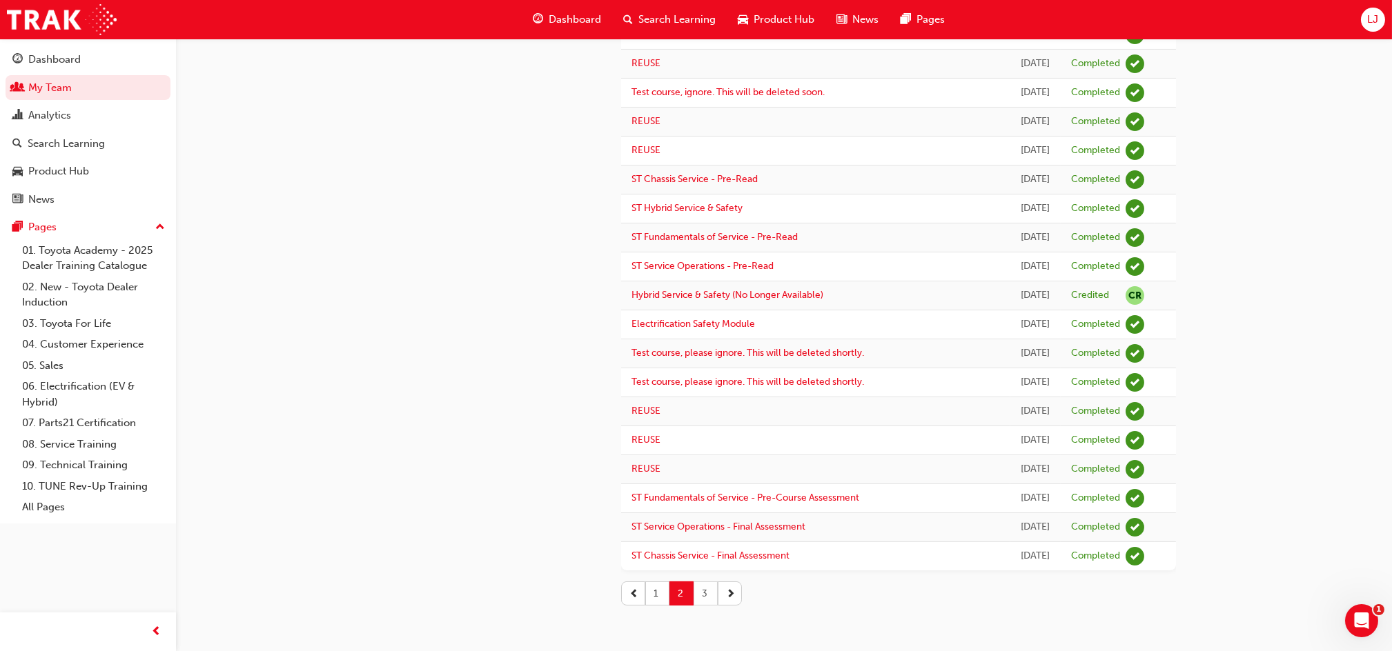
click at [704, 602] on button "3" at bounding box center [705, 594] width 24 height 24
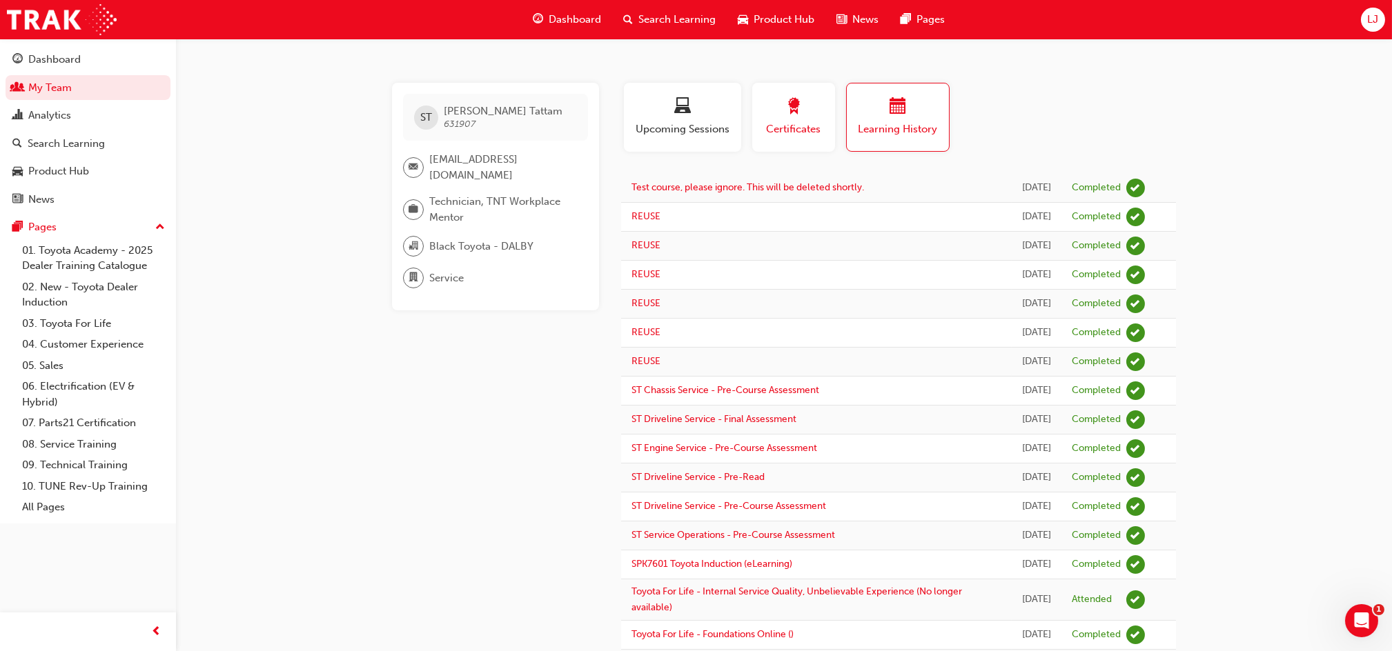
click at [800, 110] on span "award-icon" at bounding box center [793, 107] width 17 height 19
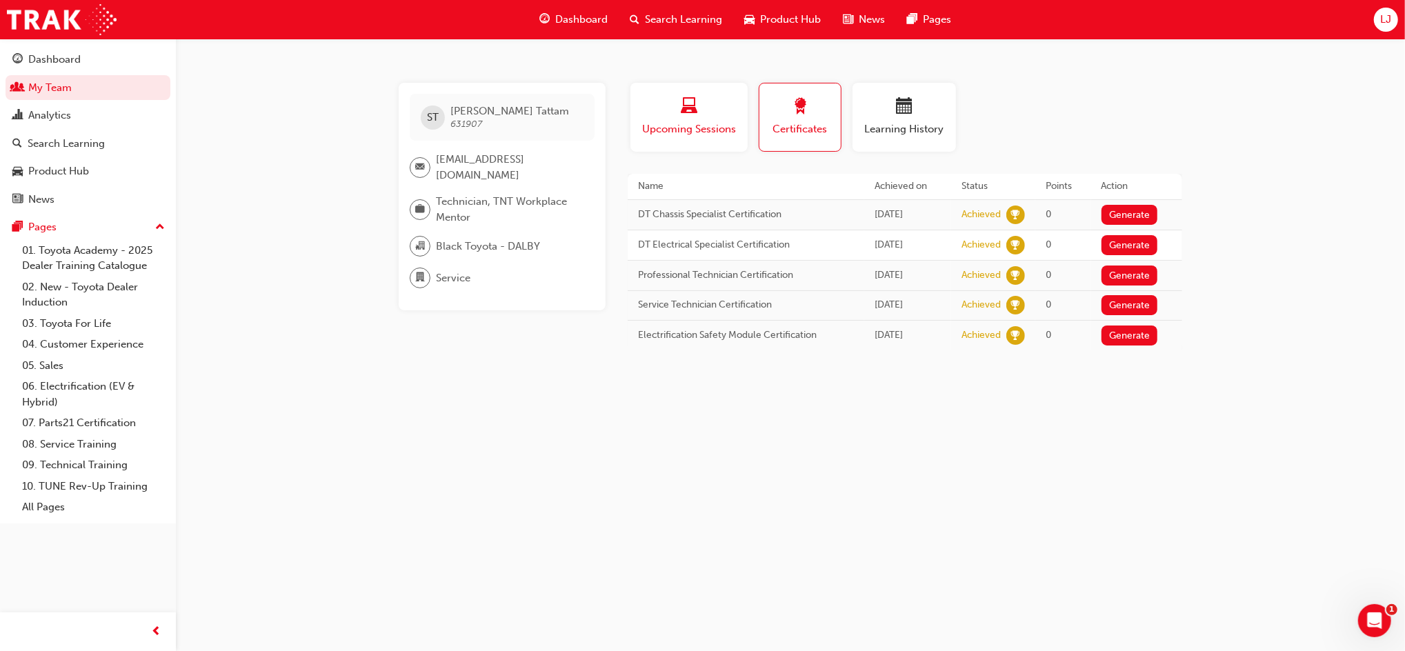
click at [715, 117] on div "button" at bounding box center [689, 108] width 97 height 21
